Goal: Ask a question: Seek information or help from site administrators or community

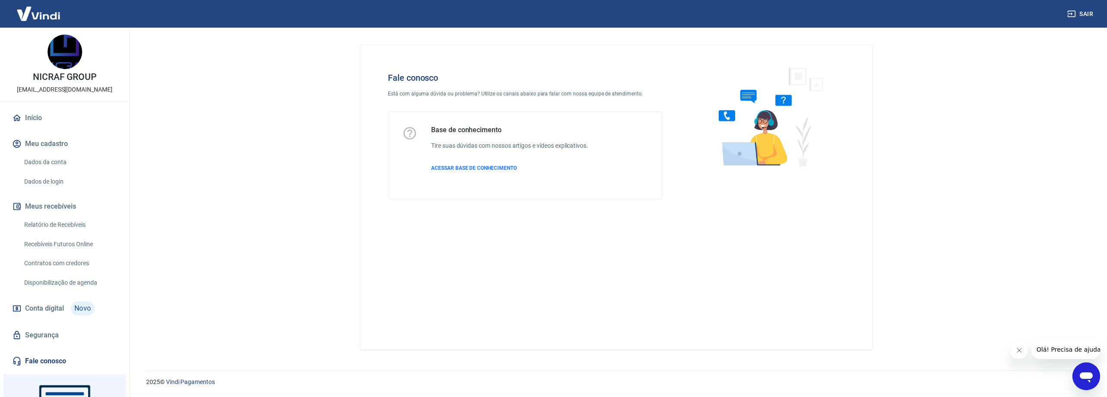
click at [1070, 348] on span "Olá! Precisa de ajuda?" at bounding box center [1069, 349] width 67 height 7
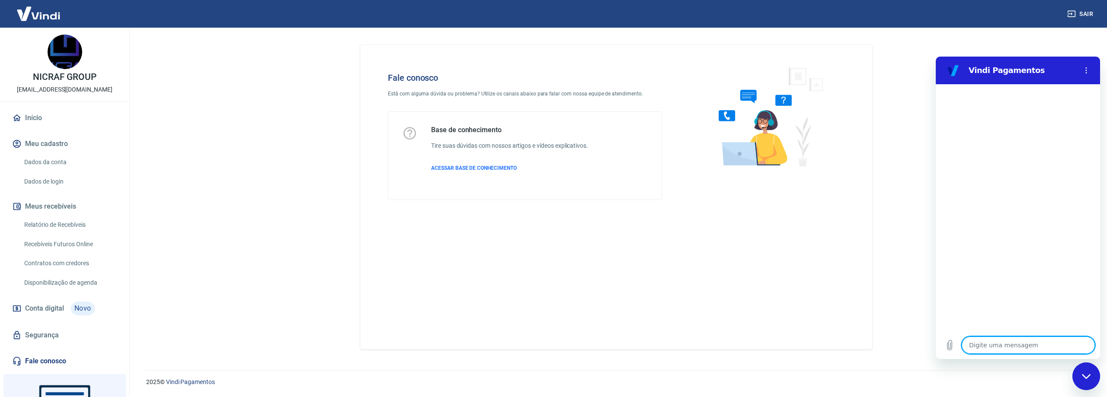
click at [1006, 348] on textarea at bounding box center [1027, 345] width 133 height 17
type textarea "o"
type textarea "x"
type textarea "ol"
type textarea "x"
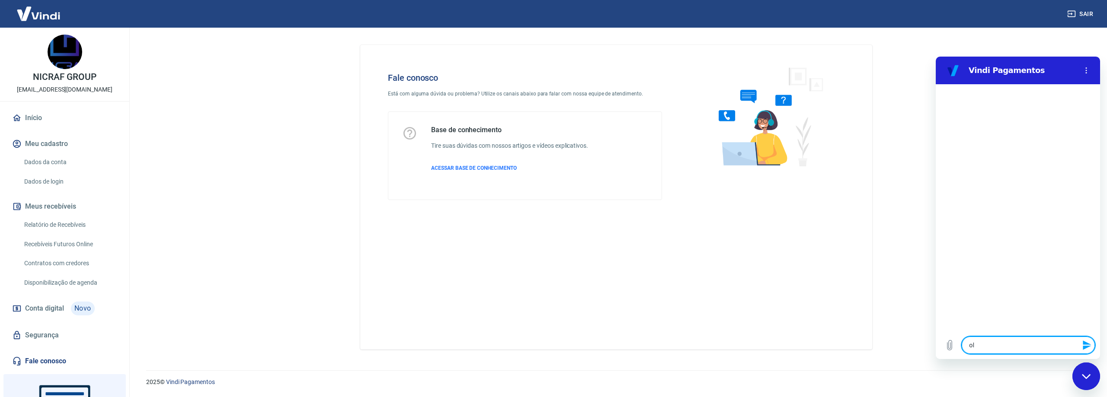
type textarea "ola"
type textarea "x"
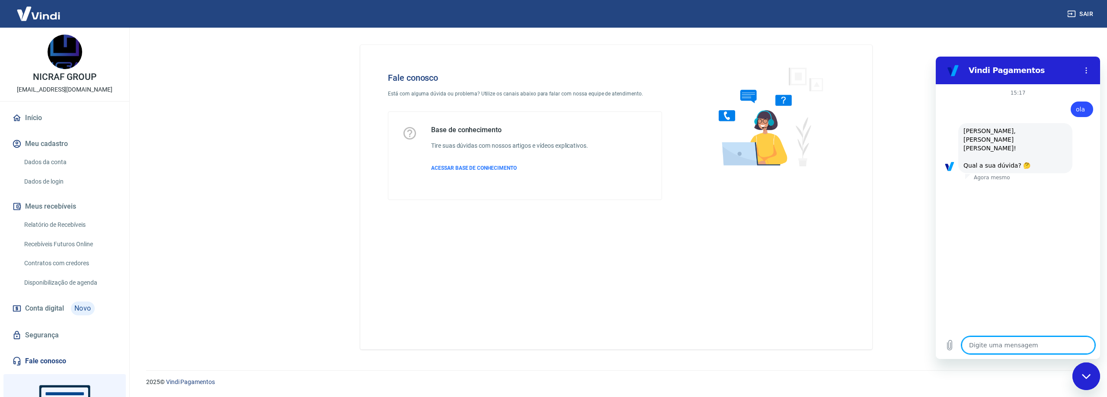
type textarea "x"
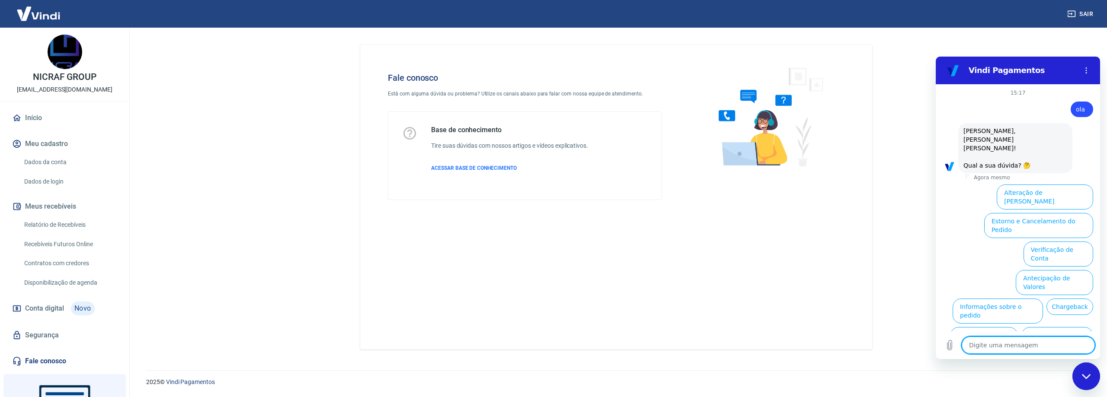
click at [1043, 344] on textarea at bounding box center [1027, 345] width 133 height 17
type textarea "o"
type textarea "x"
type textarea "ou"
type textarea "x"
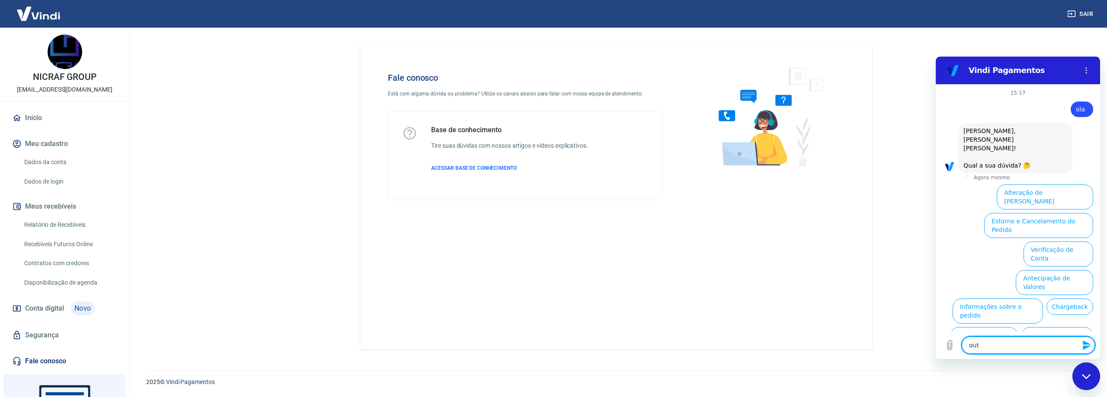
type textarea "outy"
type textarea "x"
type textarea "outyr"
type textarea "x"
type textarea "outyro"
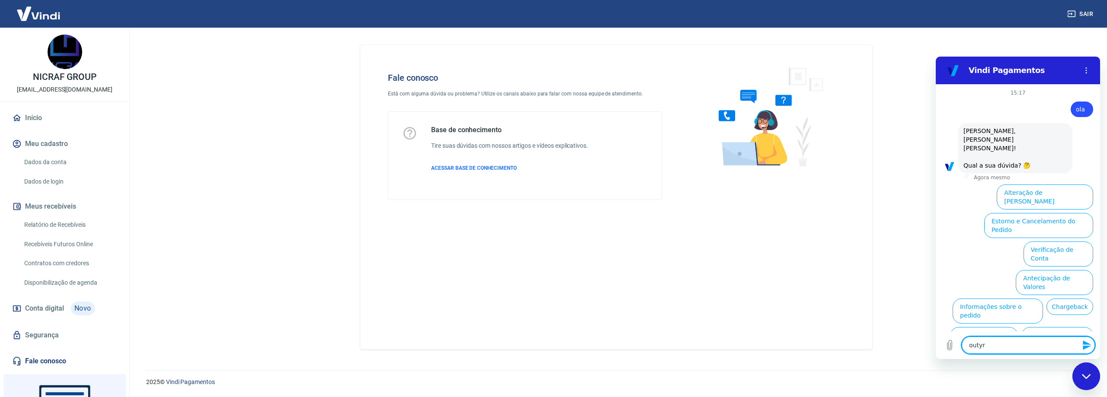
type textarea "x"
type textarea "outyr"
type textarea "x"
type textarea "outy"
type textarea "x"
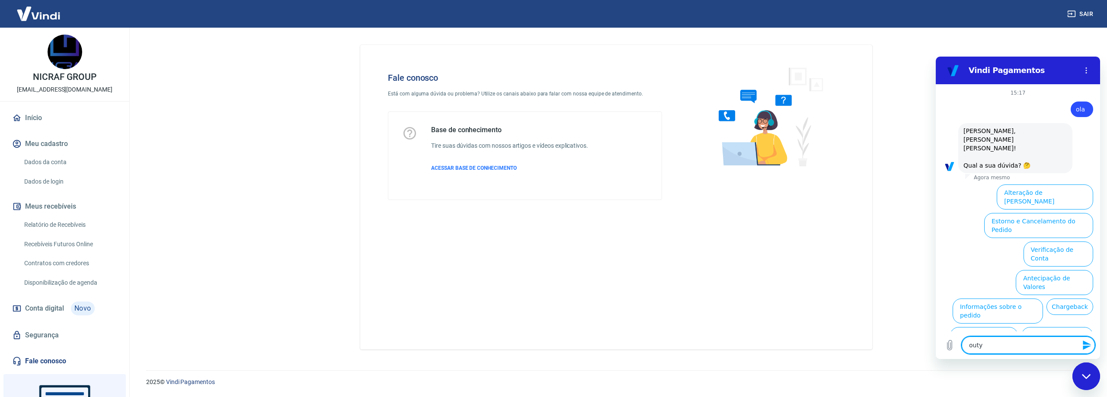
type textarea "out"
type textarea "x"
type textarea "outr"
type textarea "x"
type textarea "outro"
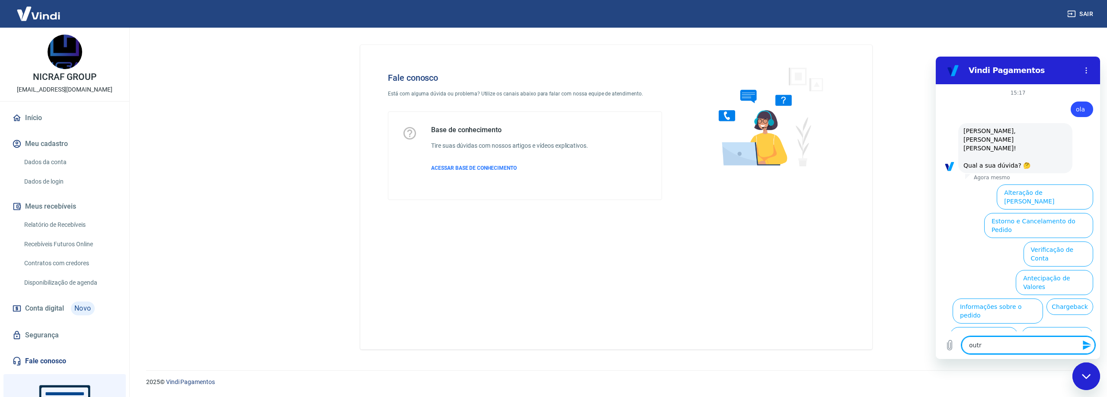
type textarea "x"
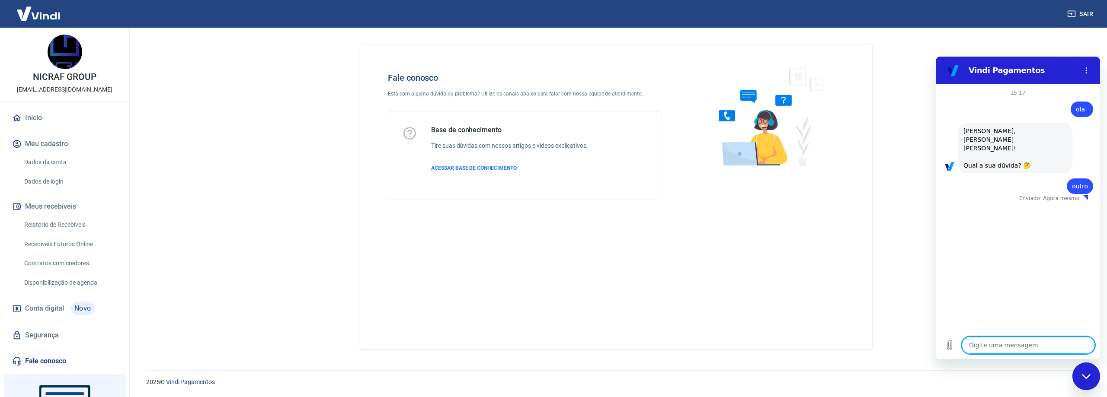
type textarea "x"
click at [1016, 341] on textarea at bounding box center [1027, 345] width 133 height 17
type textarea "a"
type textarea "x"
type textarea "at"
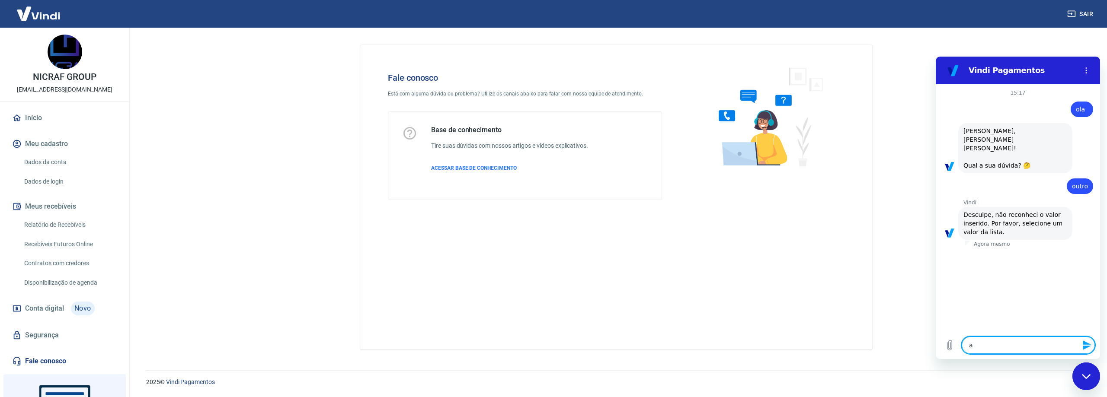
type textarea "x"
type textarea "ate"
type textarea "x"
type textarea "aten"
type textarea "x"
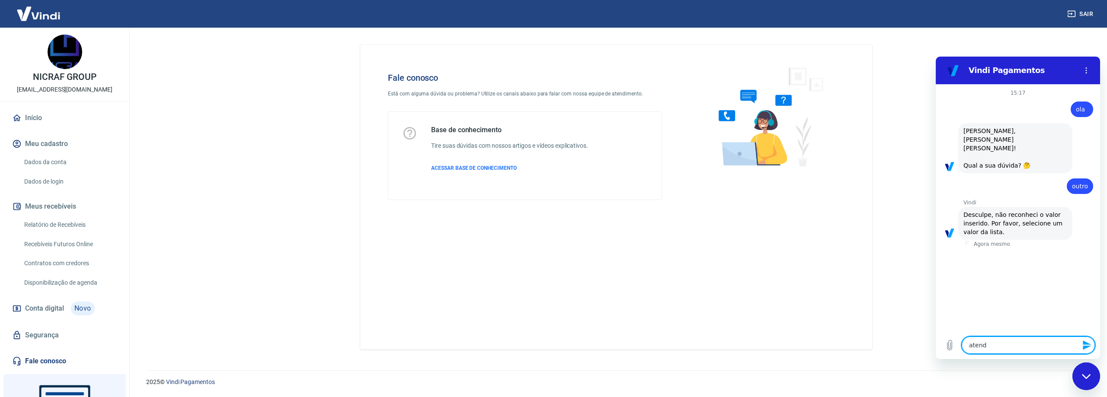
type textarea "atendf"
type textarea "x"
type textarea "atendfe"
type textarea "x"
type textarea "atendfen"
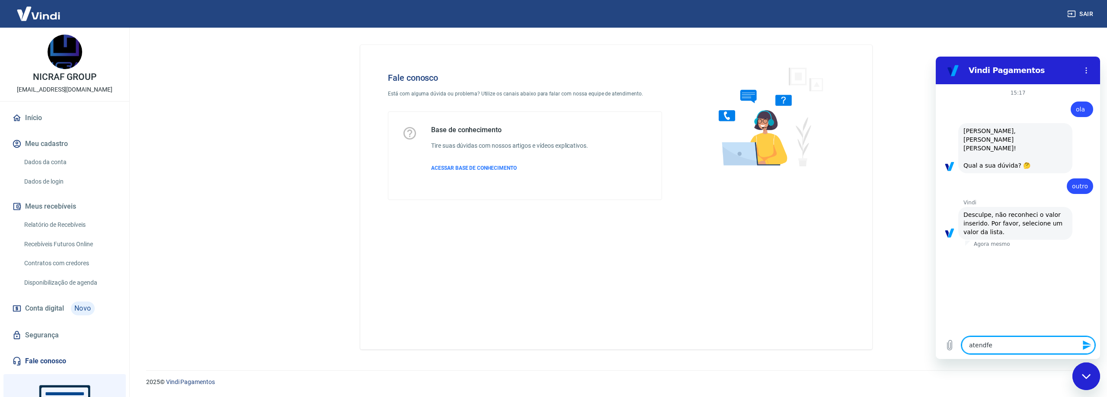
type textarea "x"
type textarea "atendfent"
type textarea "x"
type textarea "atendfente"
type textarea "x"
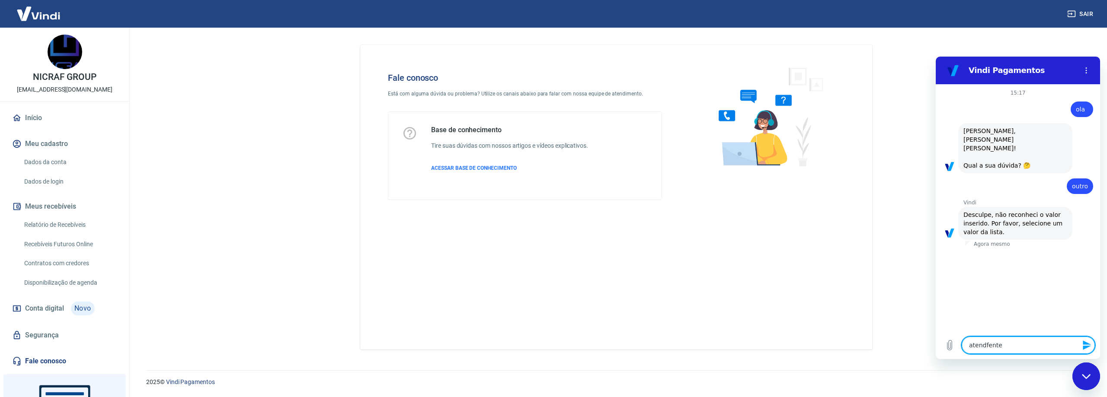
type textarea "atendfent"
type textarea "x"
type textarea "atendfen"
type textarea "x"
type textarea "atendfe"
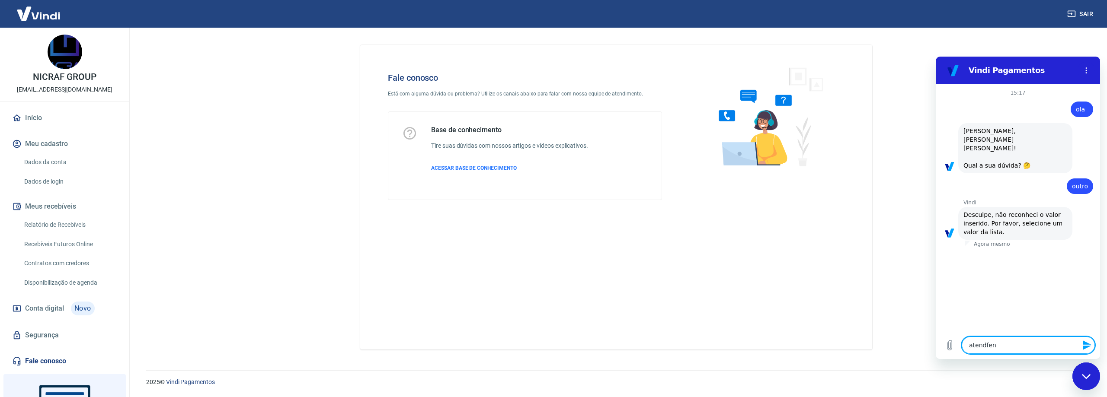
type textarea "x"
type textarea "atendf"
type textarea "x"
type textarea "atend"
type textarea "x"
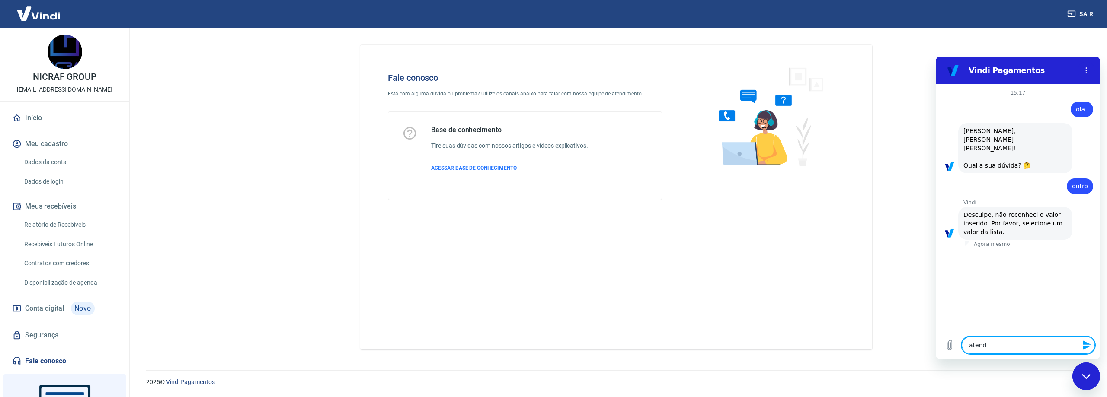
type textarea "atende"
type textarea "x"
type textarea "atenden"
type textarea "x"
type textarea "atendent"
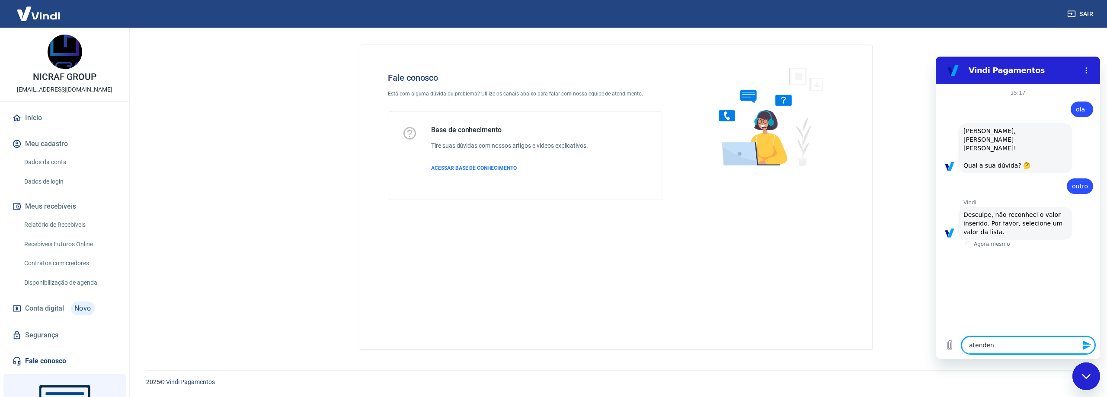
type textarea "x"
type textarea "atendente"
type textarea "x"
type textarea "atendente"
click at [1075, 374] on div "Fechar janela de mensagens" at bounding box center [1086, 377] width 26 height 26
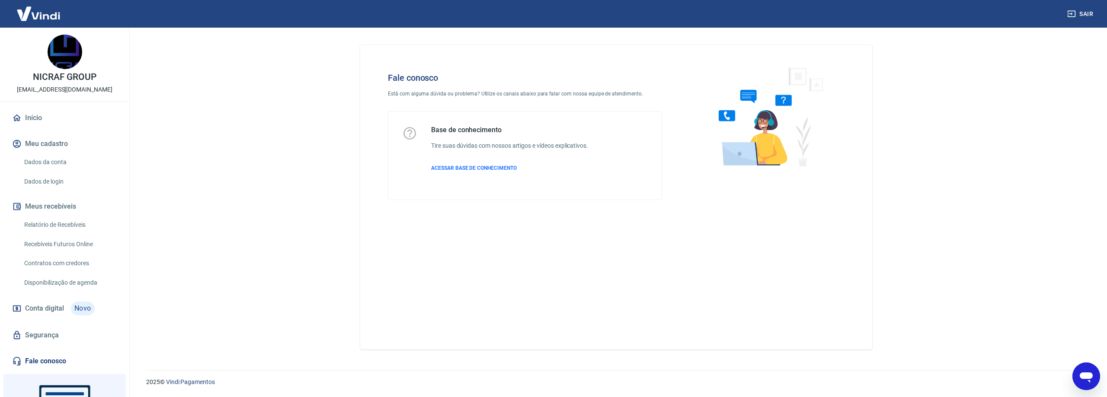
click at [1083, 379] on icon "Abrir janela de mensagens" at bounding box center [1086, 378] width 13 height 10
type textarea "x"
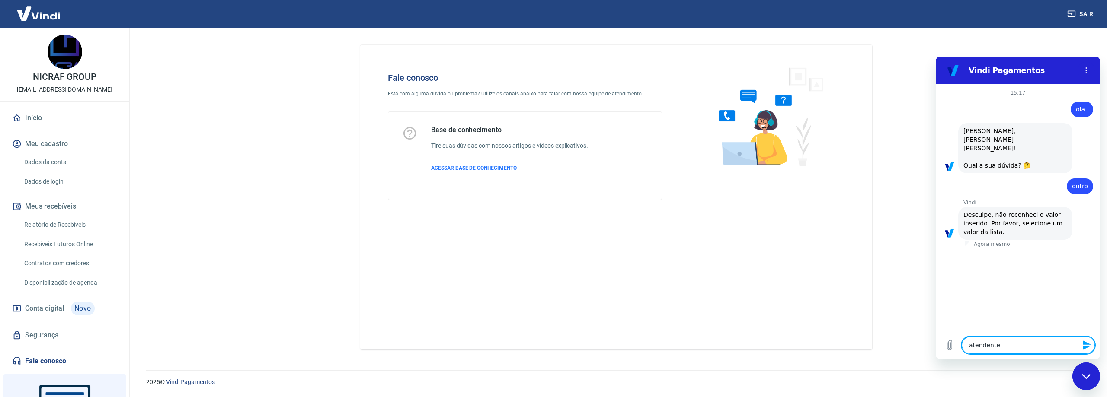
click at [1085, 344] on icon "Enviar mensagem" at bounding box center [1087, 346] width 8 height 10
type textarea "x"
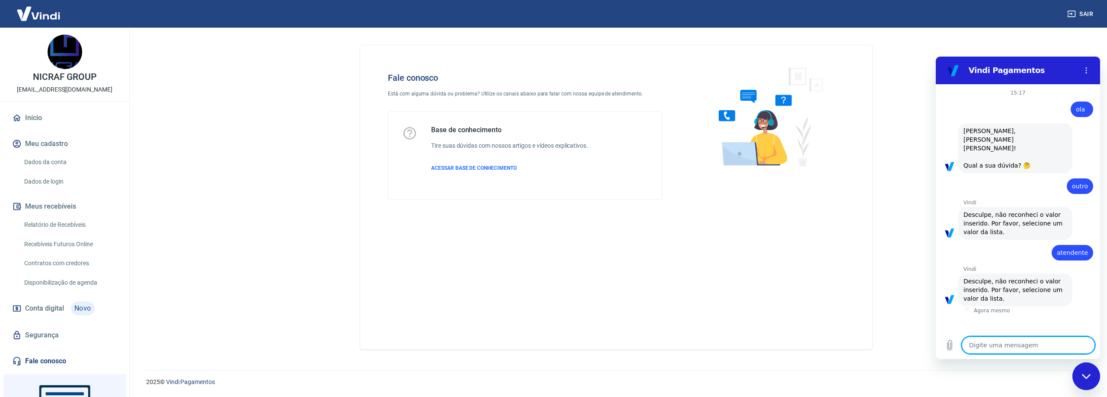
click at [997, 307] on p "Agora mesmo" at bounding box center [992, 310] width 36 height 7
click at [604, 245] on div "Fale conosco Está com alguma dúvida ou problema? Utilize os canais abaixo para …" at bounding box center [616, 197] width 512 height 305
